Goal: Navigation & Orientation: Understand site structure

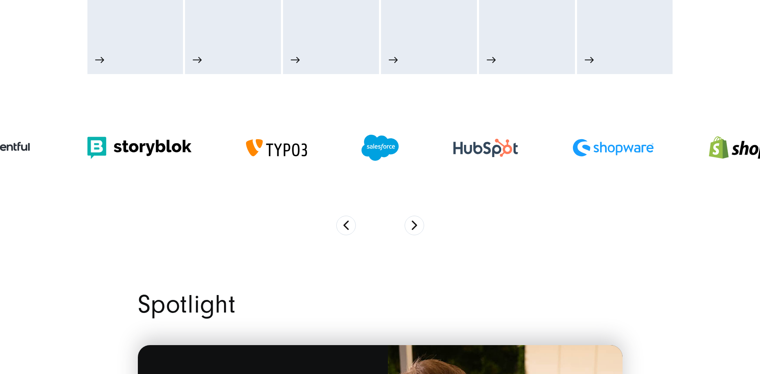
scroll to position [581, 0]
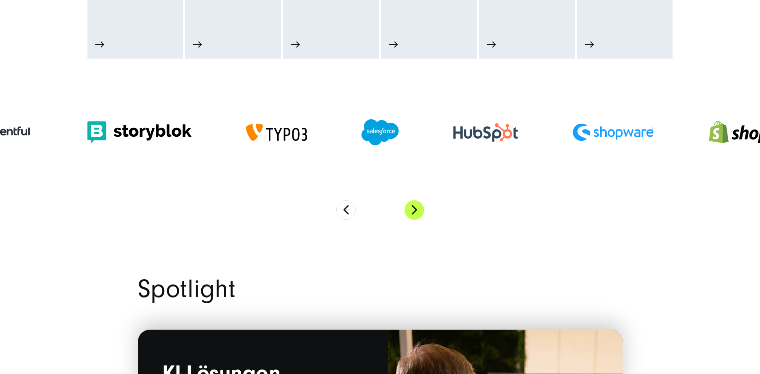
click at [415, 217] on button "Next" at bounding box center [415, 210] width 20 height 20
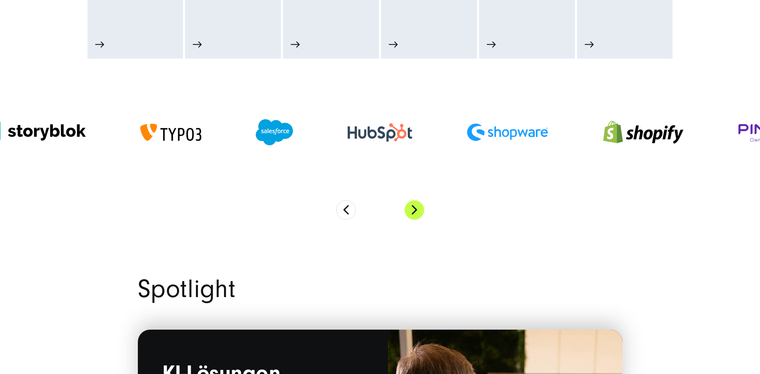
click at [415, 217] on button "Next" at bounding box center [415, 210] width 20 height 20
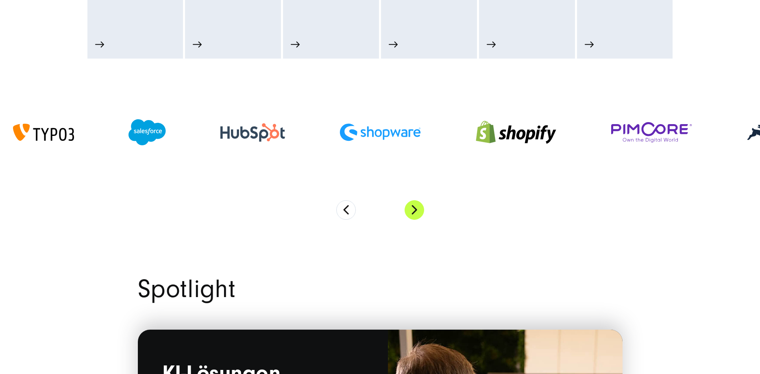
click at [415, 216] on button "Next" at bounding box center [415, 210] width 20 height 20
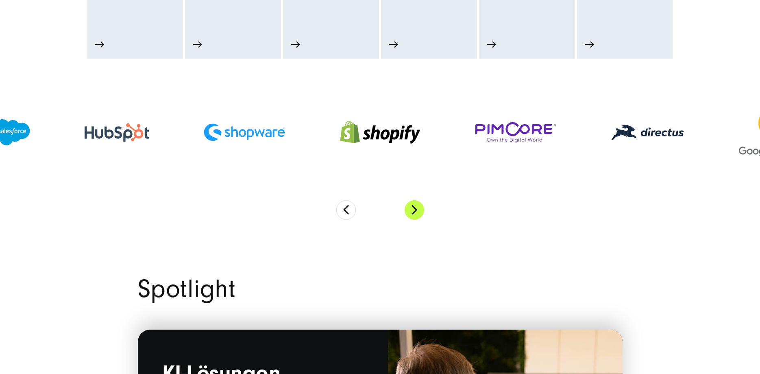
click at [414, 212] on button "Next" at bounding box center [415, 210] width 20 height 20
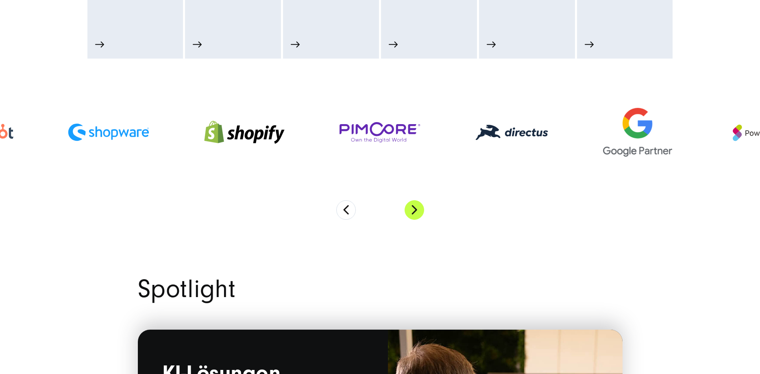
click at [414, 212] on button "Next" at bounding box center [415, 210] width 20 height 20
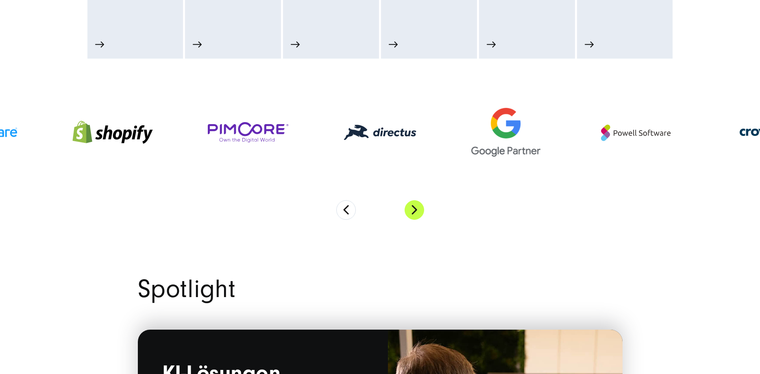
click at [414, 212] on button "Next" at bounding box center [415, 210] width 20 height 20
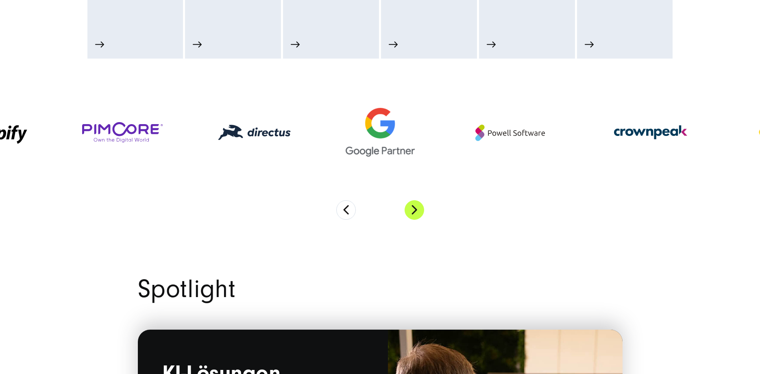
click at [414, 212] on button "Next" at bounding box center [415, 210] width 20 height 20
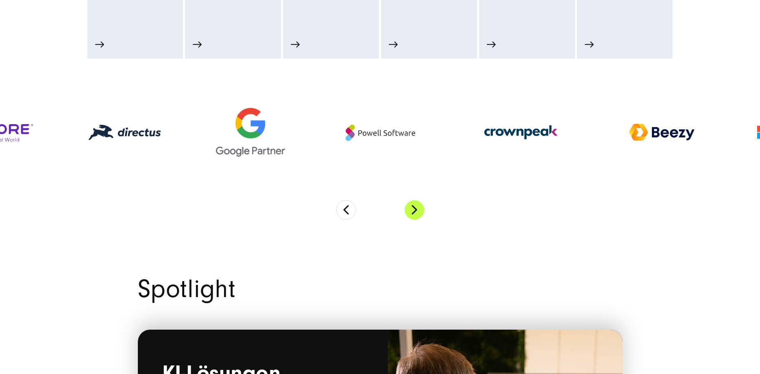
click at [414, 212] on button "Next" at bounding box center [415, 210] width 20 height 20
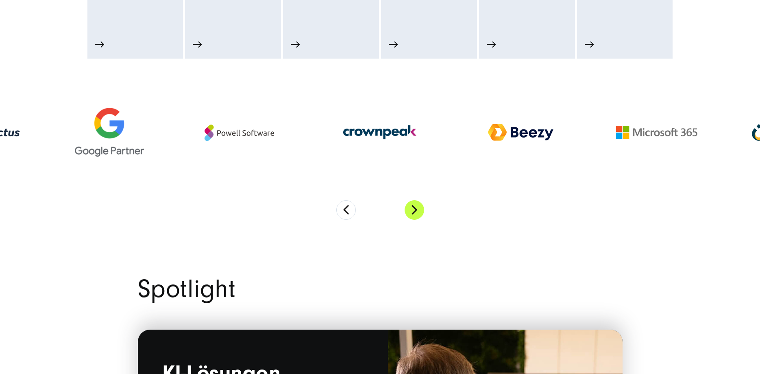
click at [414, 212] on button "Next" at bounding box center [415, 210] width 20 height 20
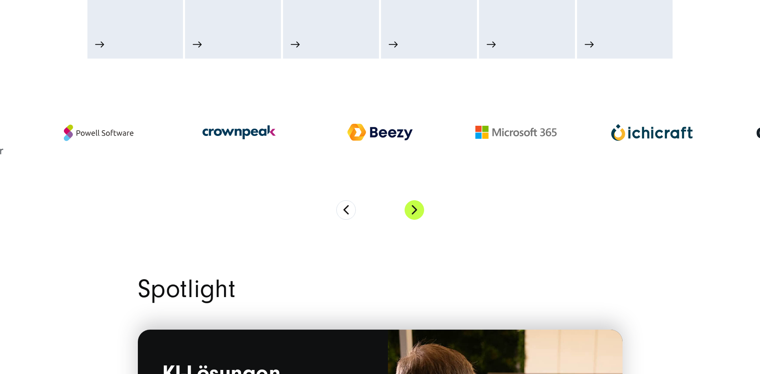
click at [414, 212] on button "Next" at bounding box center [415, 210] width 20 height 20
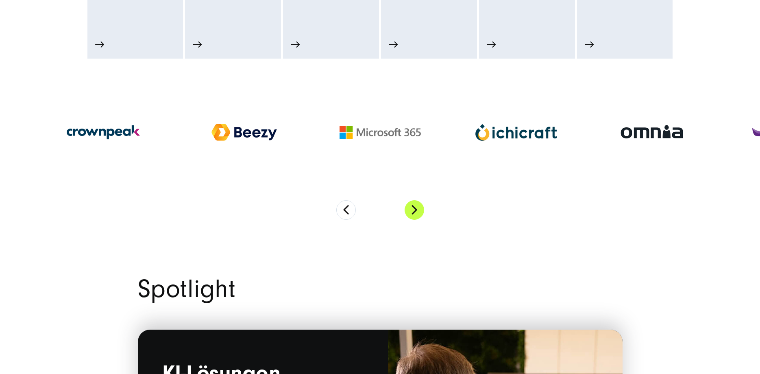
click at [413, 212] on button "Next" at bounding box center [415, 210] width 20 height 20
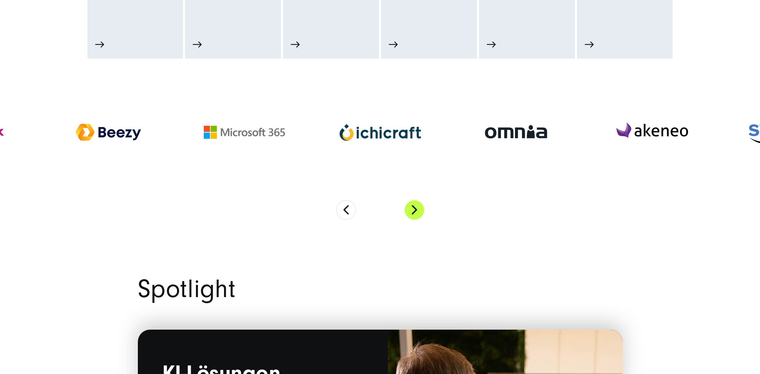
click at [413, 212] on button "Next" at bounding box center [415, 210] width 20 height 20
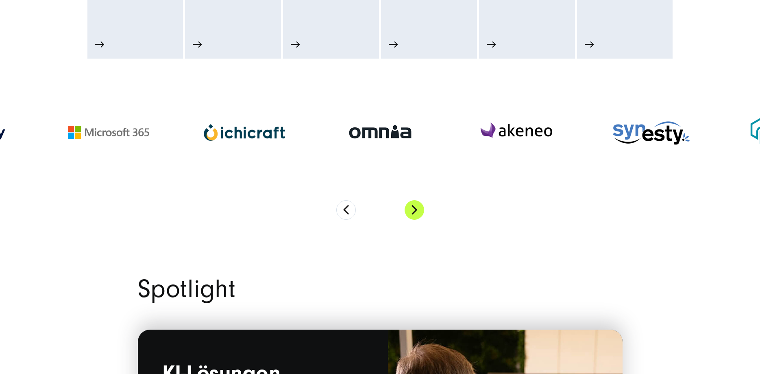
click at [413, 211] on button "Next" at bounding box center [415, 210] width 20 height 20
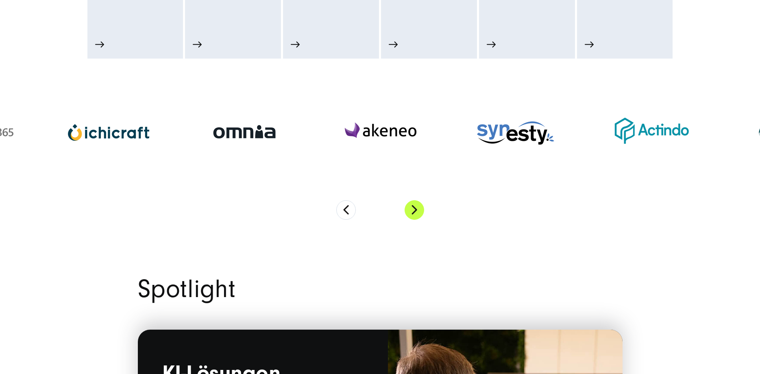
click at [413, 211] on button "Next" at bounding box center [415, 210] width 20 height 20
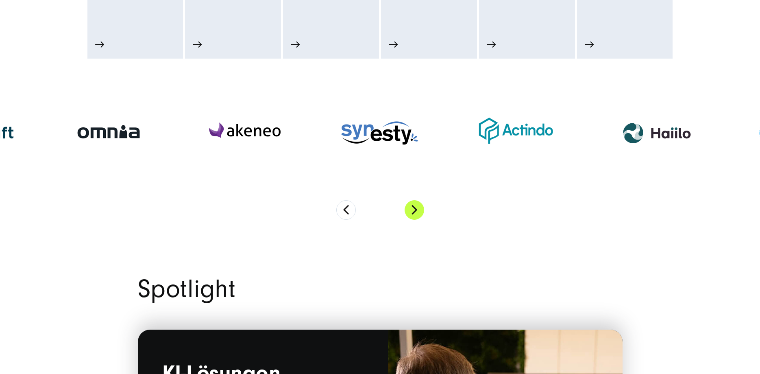
click at [413, 211] on button "Next" at bounding box center [415, 210] width 20 height 20
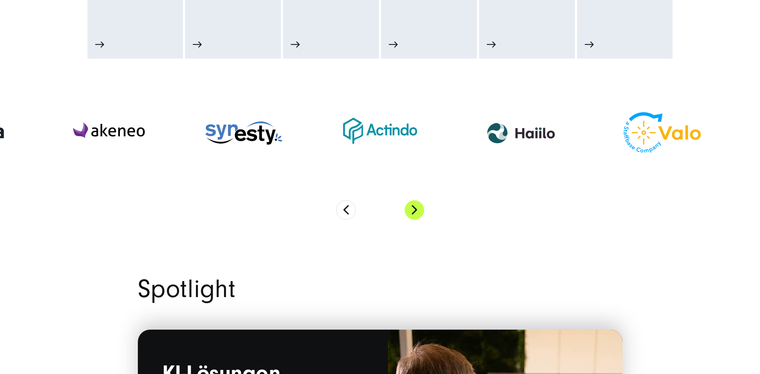
click at [413, 211] on button "Next" at bounding box center [415, 210] width 20 height 20
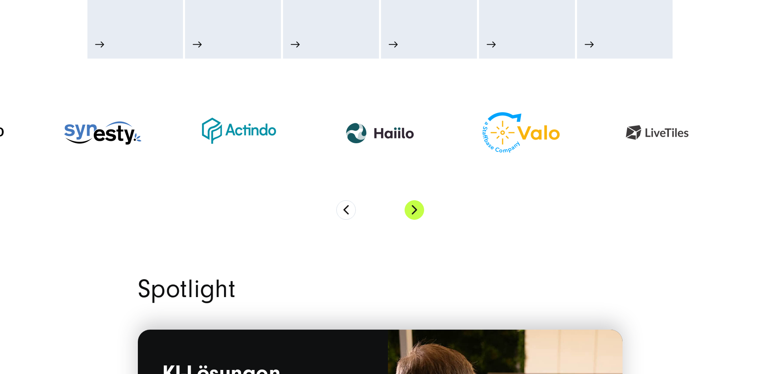
click at [413, 211] on button "Next" at bounding box center [415, 210] width 20 height 20
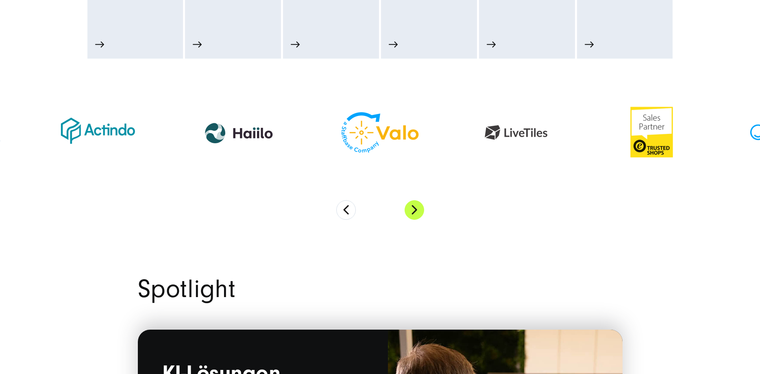
click at [413, 211] on button "Next" at bounding box center [415, 210] width 20 height 20
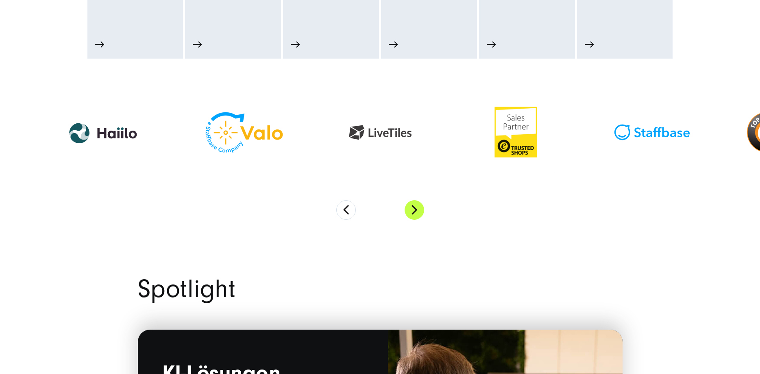
click at [413, 211] on button "Next" at bounding box center [415, 210] width 20 height 20
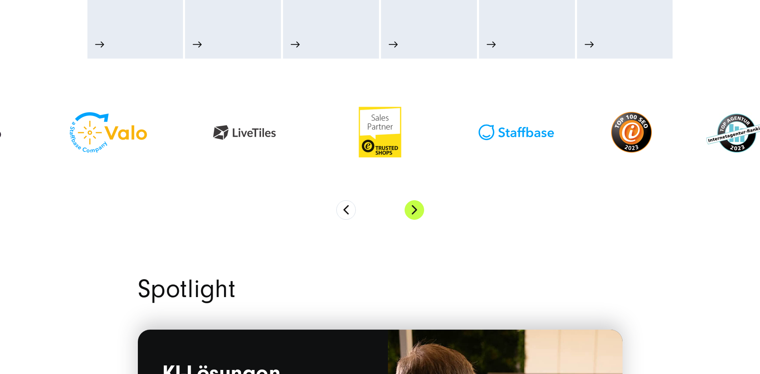
click at [413, 211] on button "Next" at bounding box center [415, 210] width 20 height 20
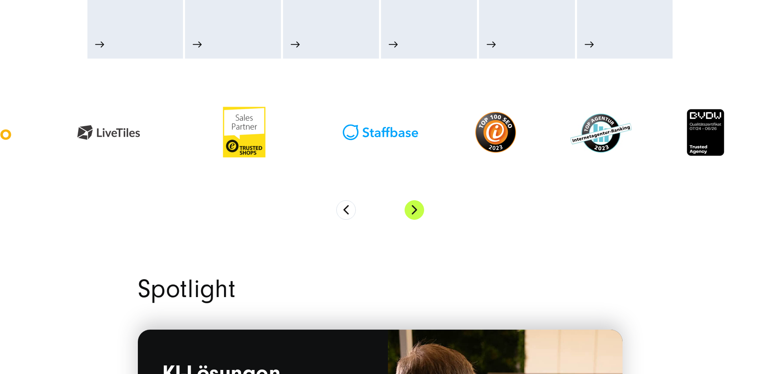
click at [413, 211] on button "Next" at bounding box center [415, 210] width 20 height 20
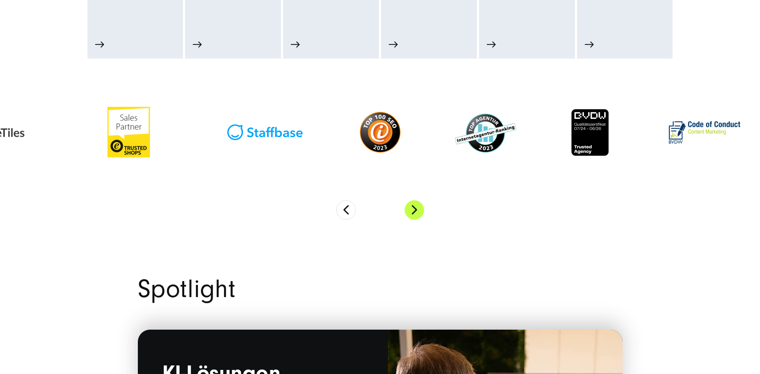
click at [413, 211] on button "Next" at bounding box center [415, 210] width 20 height 20
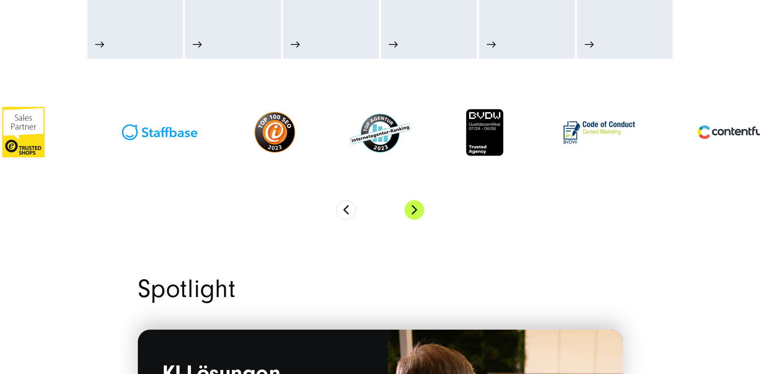
click at [413, 211] on button "Next" at bounding box center [415, 210] width 20 height 20
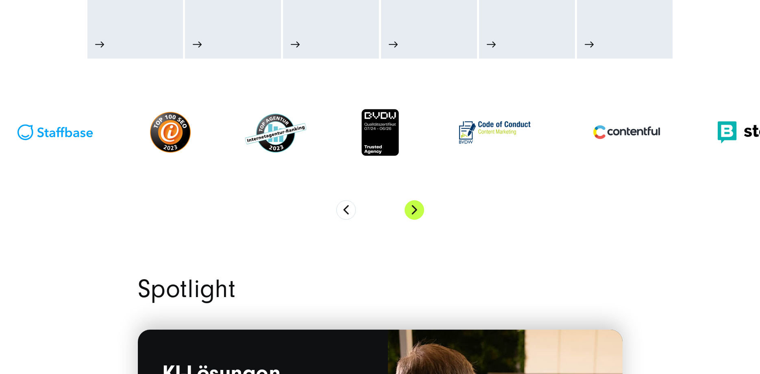
click at [413, 211] on button "Next" at bounding box center [415, 210] width 20 height 20
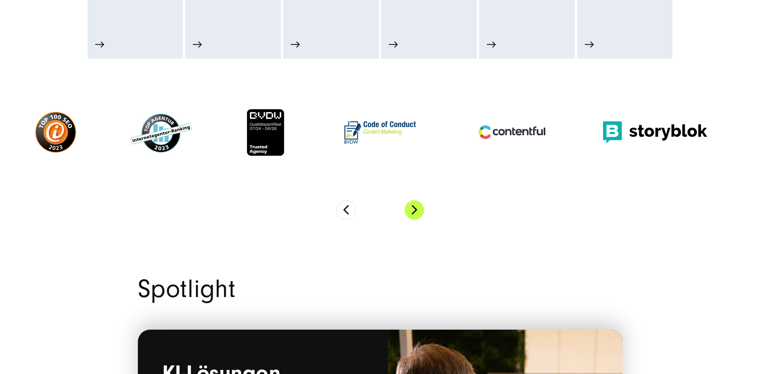
click at [413, 211] on button "Next" at bounding box center [415, 210] width 20 height 20
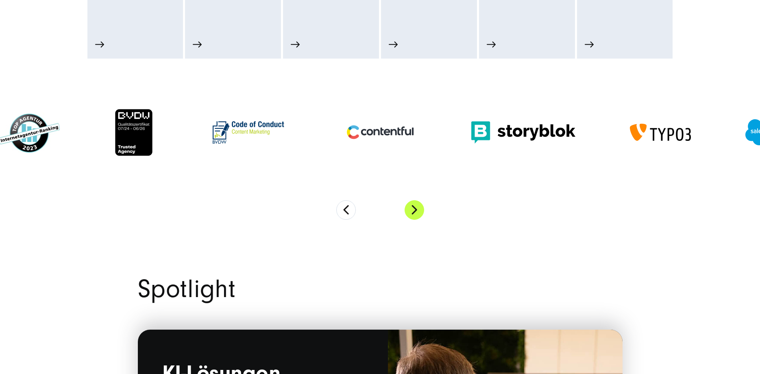
click at [413, 211] on button "Next" at bounding box center [415, 210] width 20 height 20
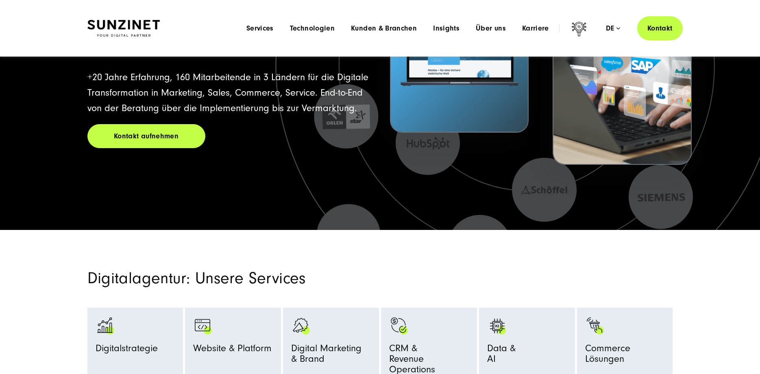
scroll to position [0, 0]
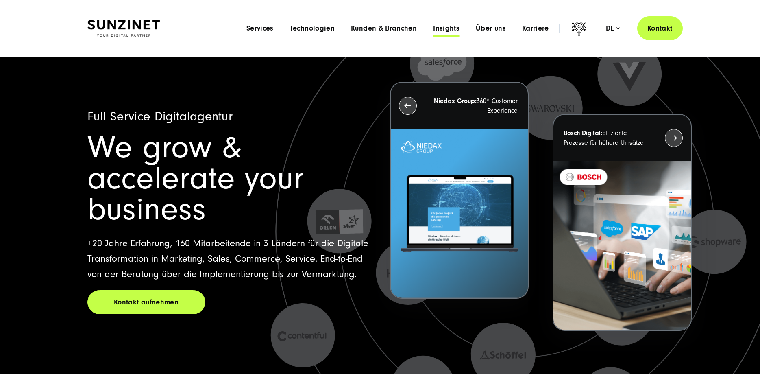
click at [446, 29] on span "Insights" at bounding box center [446, 28] width 26 height 8
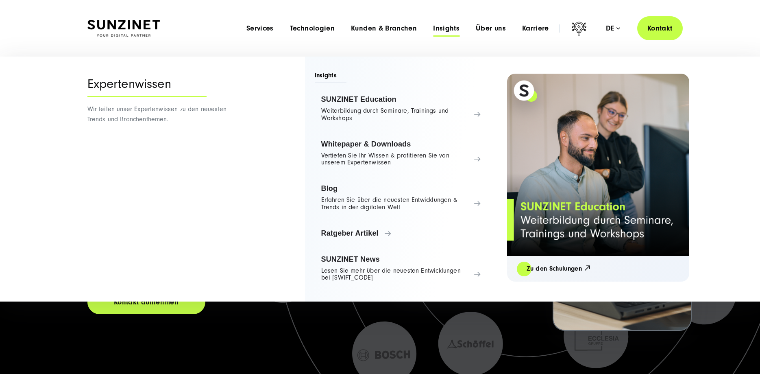
click at [446, 31] on span "Insights" at bounding box center [446, 28] width 26 height 8
